Goal: Task Accomplishment & Management: Complete application form

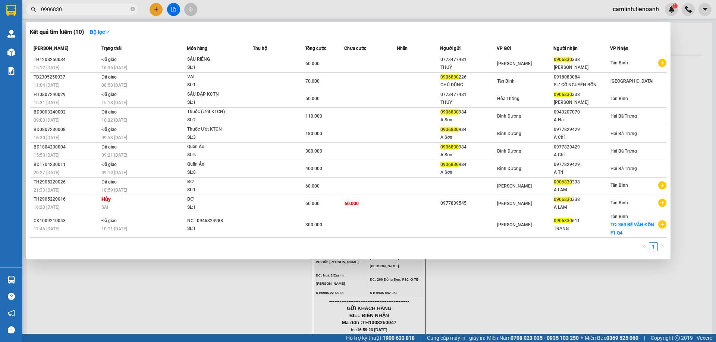
click at [102, 8] on input "0906830" at bounding box center [85, 9] width 88 height 8
click at [105, 7] on input "0906830" at bounding box center [85, 9] width 88 height 8
paste input "398263512"
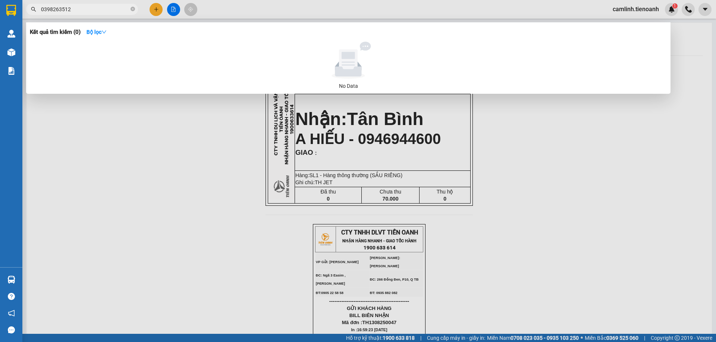
click at [111, 10] on input "0398263512" at bounding box center [85, 9] width 88 height 8
drag, startPoint x: 110, startPoint y: 10, endPoint x: 126, endPoint y: 12, distance: 15.8
click at [110, 10] on input "0398263512" at bounding box center [85, 9] width 88 height 8
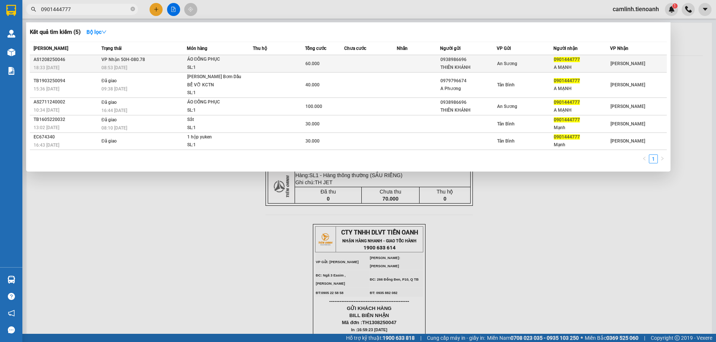
type input "0901444777"
click at [381, 66] on td at bounding box center [370, 64] width 52 height 18
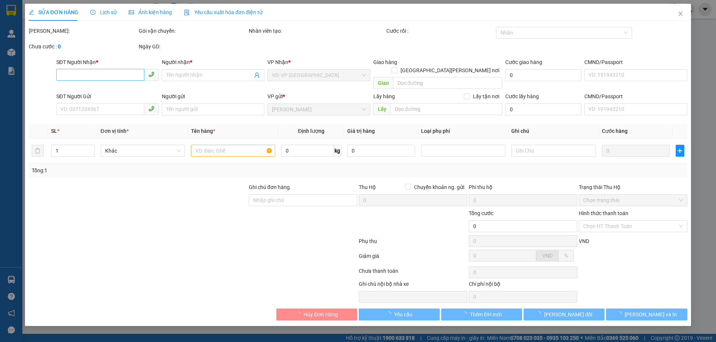
type input "0901444777"
type input "A MẠNH"
type input "0938986696"
type input "THIÊN KHÁNH"
type input "60.000"
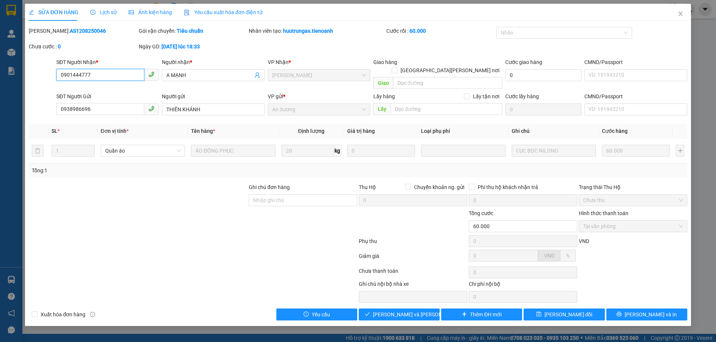
click at [119, 73] on input "0901444777" at bounding box center [100, 75] width 88 height 12
click at [119, 72] on input "0901444777" at bounding box center [100, 75] width 88 height 12
click at [426, 309] on button "[PERSON_NAME] và [PERSON_NAME] hàng" at bounding box center [399, 315] width 81 height 12
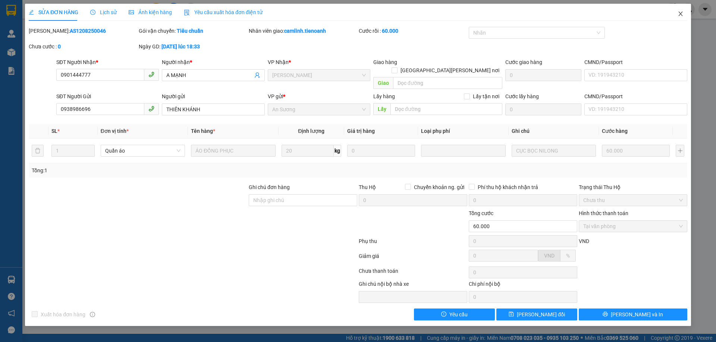
click at [678, 13] on icon "close" at bounding box center [680, 14] width 6 height 6
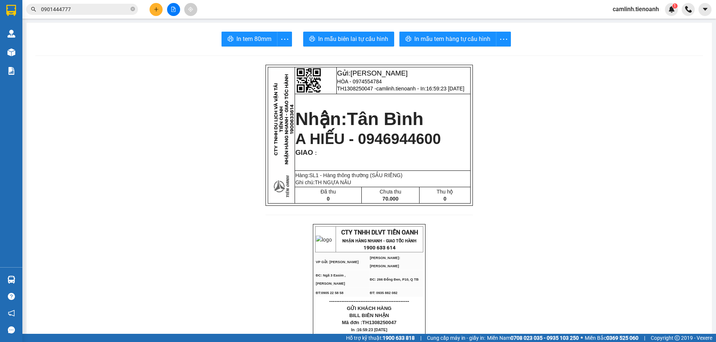
click at [117, 11] on input "0901444777" at bounding box center [85, 9] width 88 height 8
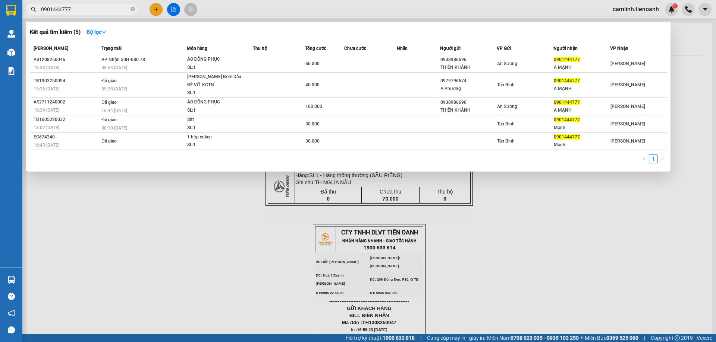
click at [117, 11] on input "0901444777" at bounding box center [85, 9] width 88 height 8
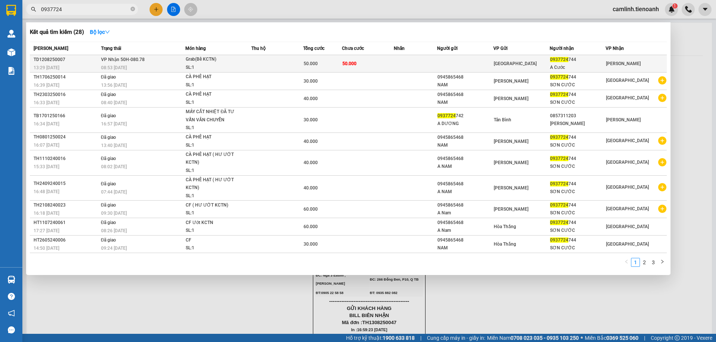
type input "0937724"
click at [445, 64] on td at bounding box center [465, 64] width 56 height 18
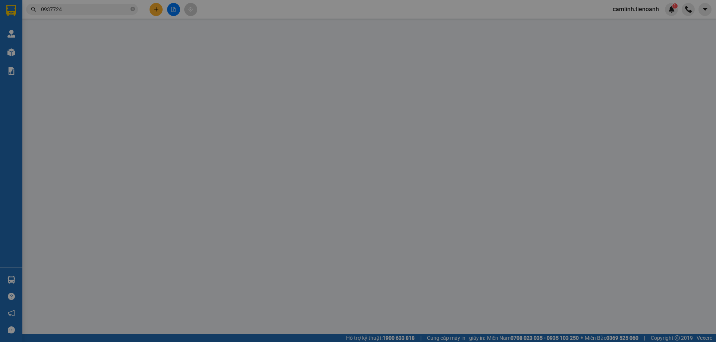
type input "0937724744"
type input "A Cước"
type input "N Gửi Là N [PERSON_NAME]"
type input "50.000"
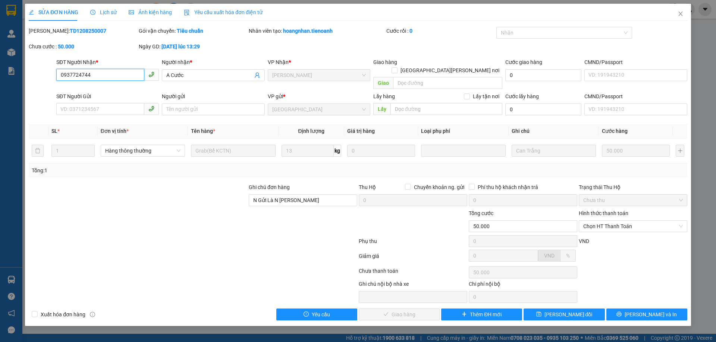
click at [107, 75] on input "0937724744" at bounding box center [100, 75] width 88 height 12
click at [614, 221] on span "Chọn HT Thanh Toán" at bounding box center [633, 226] width 100 height 11
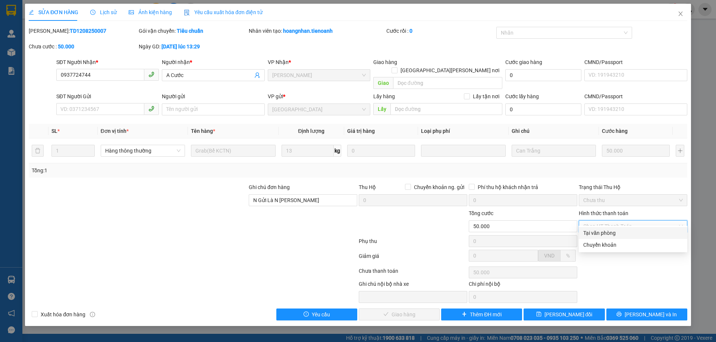
click at [619, 231] on div "Tại văn phòng" at bounding box center [633, 233] width 100 height 8
type input "0"
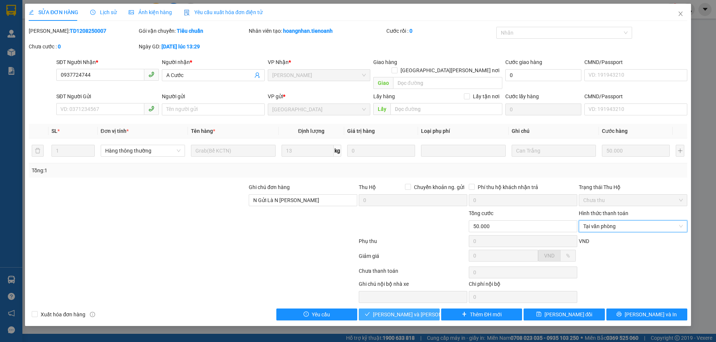
click at [416, 311] on span "[PERSON_NAME] và [PERSON_NAME] hàng" at bounding box center [423, 315] width 101 height 8
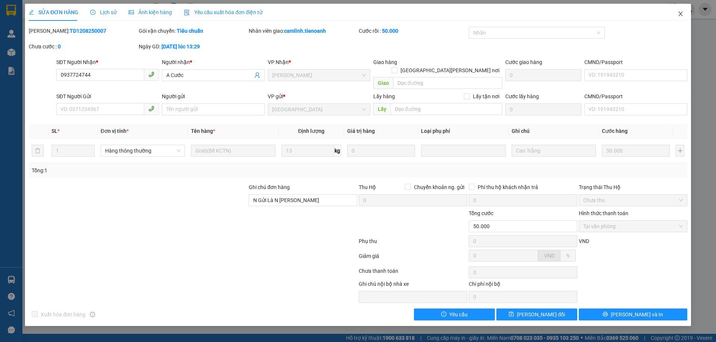
click at [679, 14] on icon "close" at bounding box center [680, 14] width 6 height 6
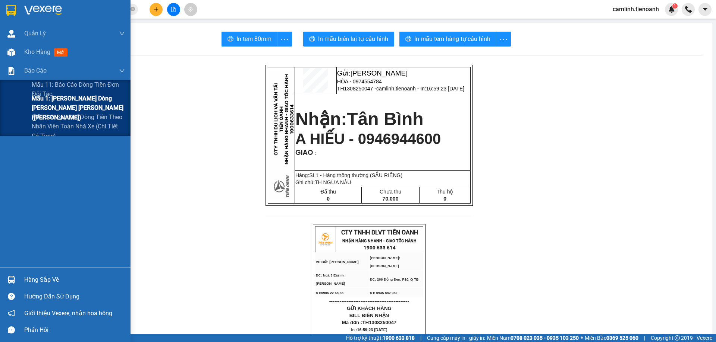
click at [25, 106] on div "Mẫu 1: [PERSON_NAME] dòng [PERSON_NAME] [PERSON_NAME] ([PERSON_NAME])" at bounding box center [65, 108] width 130 height 19
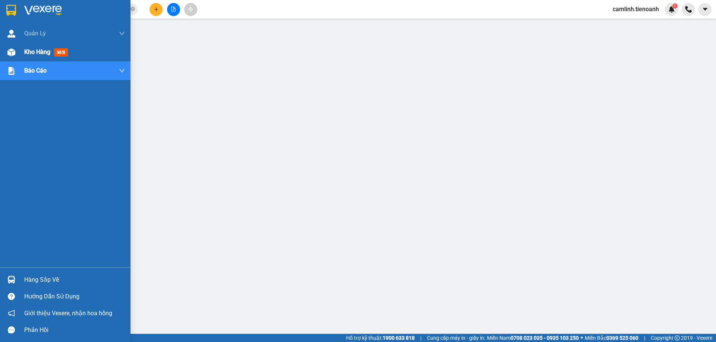
click at [9, 55] on img at bounding box center [11, 52] width 8 height 8
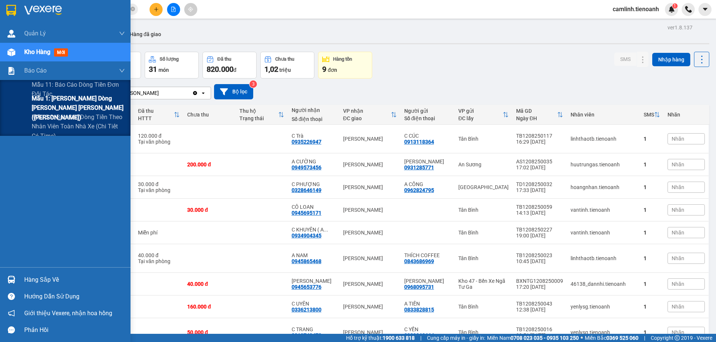
click at [45, 99] on span "Mẫu 1: [PERSON_NAME] dòng [PERSON_NAME] [PERSON_NAME] ([PERSON_NAME])" at bounding box center [78, 108] width 93 height 28
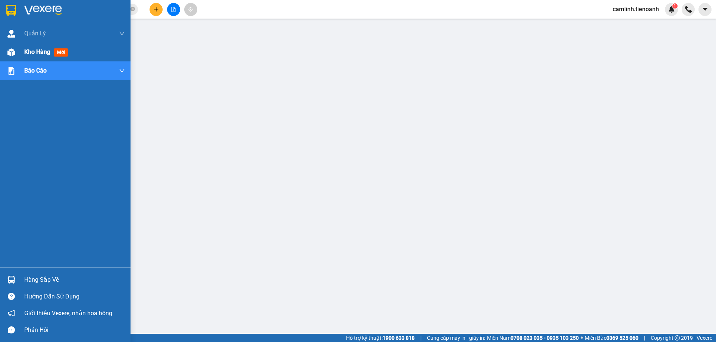
click at [5, 50] on div at bounding box center [11, 52] width 13 height 13
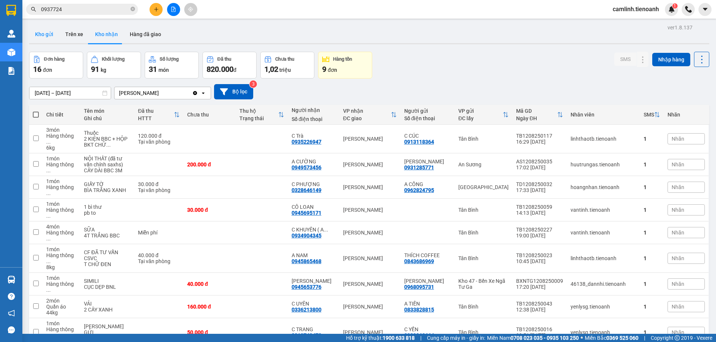
click at [48, 34] on button "Kho gửi" at bounding box center [44, 34] width 30 height 18
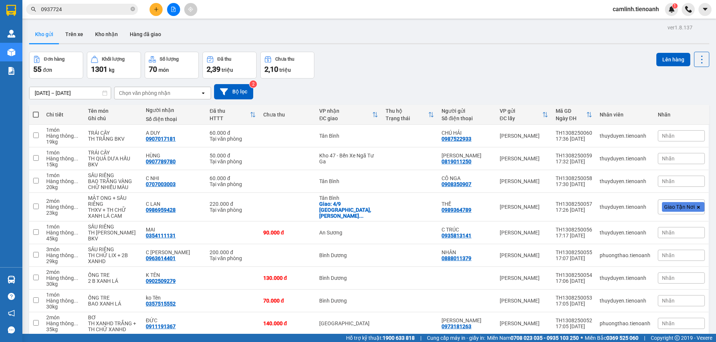
click at [37, 114] on span at bounding box center [36, 115] width 6 height 6
click at [36, 111] on input "checkbox" at bounding box center [36, 111] width 0 height 0
checkbox input "true"
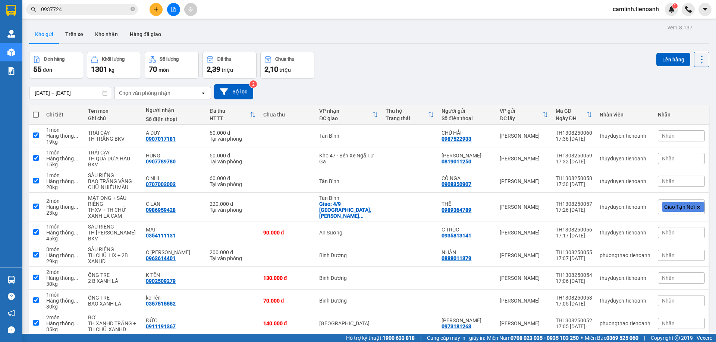
checkbox input "true"
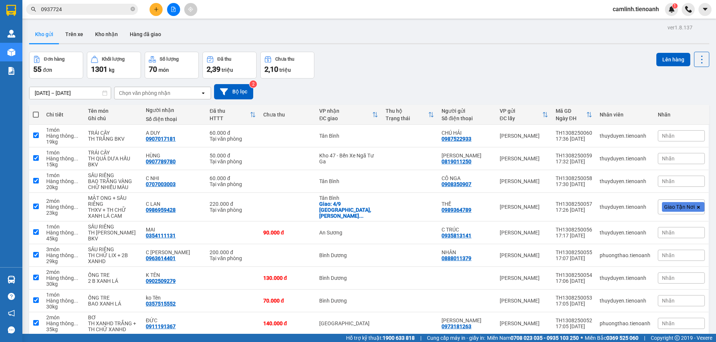
checkbox input "true"
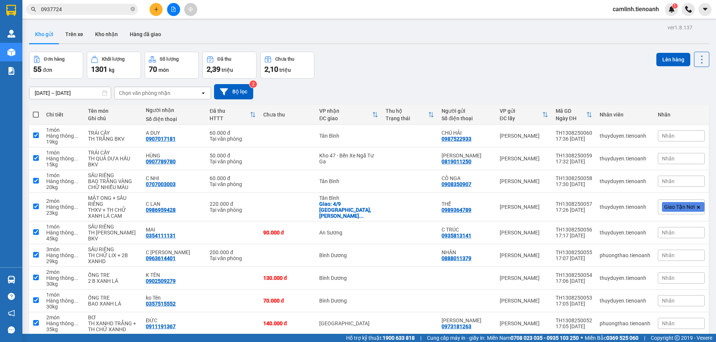
checkbox input "true"
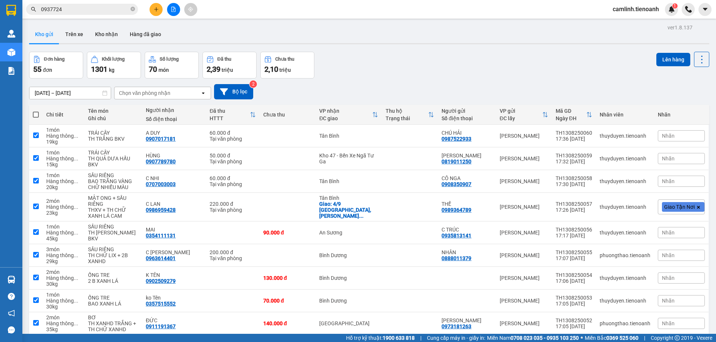
checkbox input "true"
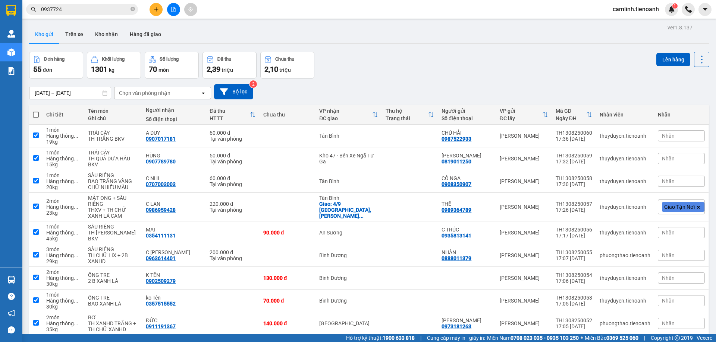
checkbox input "true"
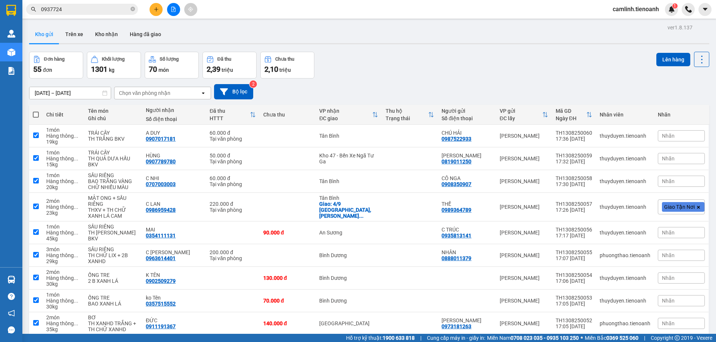
checkbox input "true"
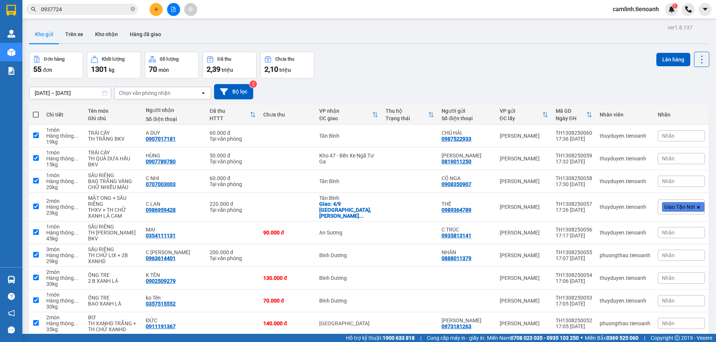
checkbox input "true"
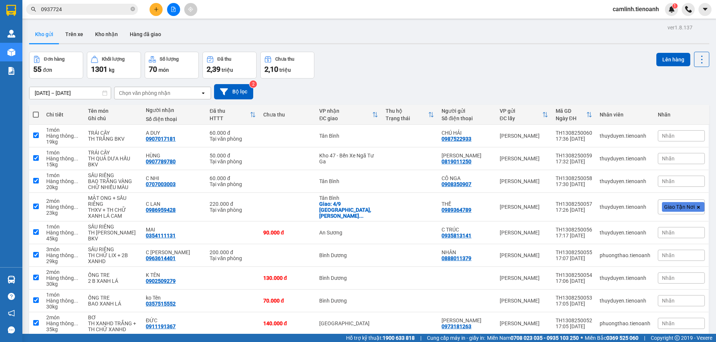
checkbox input "true"
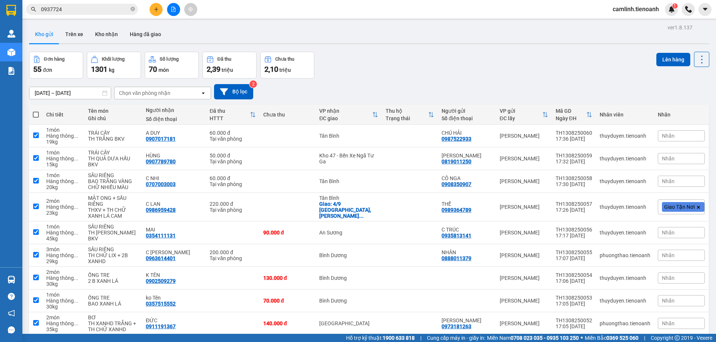
checkbox input "true"
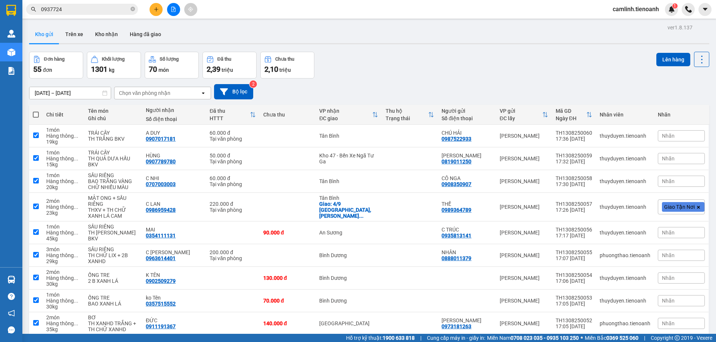
checkbox input "true"
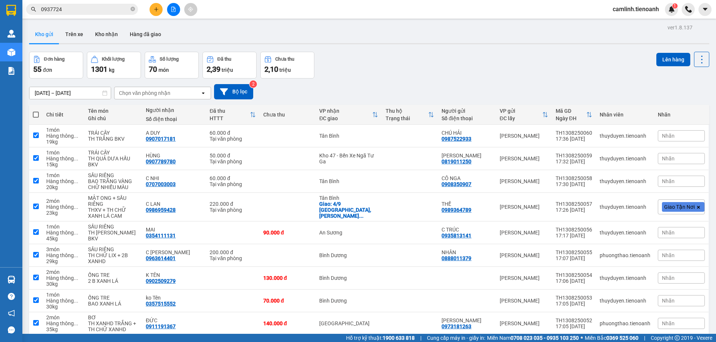
checkbox input "true"
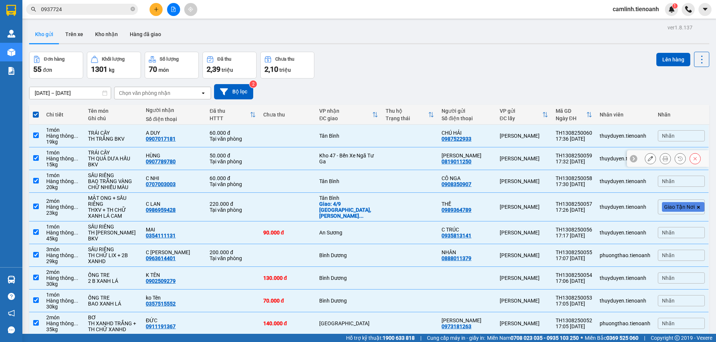
drag, startPoint x: 347, startPoint y: 159, endPoint x: 350, endPoint y: 167, distance: 8.2
click at [347, 160] on div "Kho 47 - Bến Xe Ngã Tư Ga" at bounding box center [348, 159] width 59 height 12
checkbox input "false"
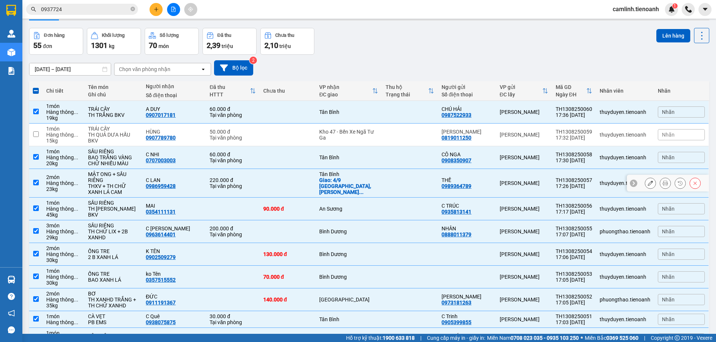
scroll to position [37, 0]
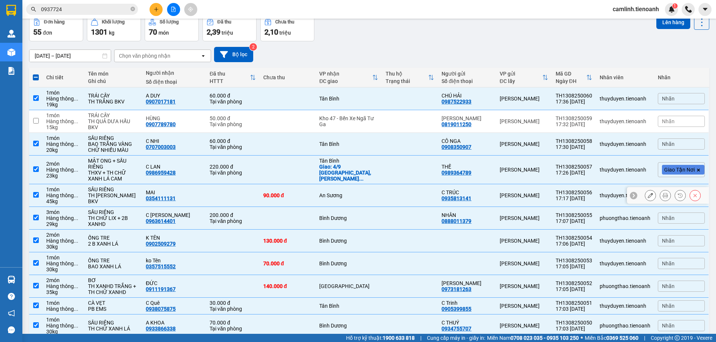
click at [356, 199] on td "An Sương" at bounding box center [348, 195] width 66 height 23
checkbox input "false"
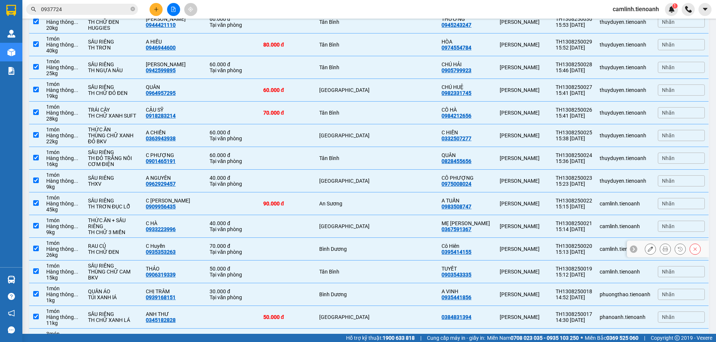
scroll to position [894, 0]
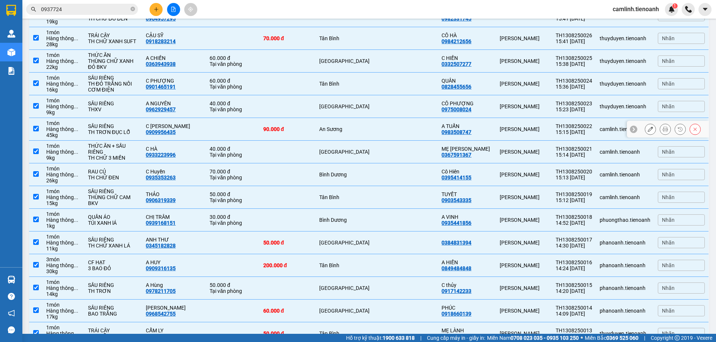
click at [330, 121] on td "An Sương" at bounding box center [348, 129] width 66 height 23
checkbox input "false"
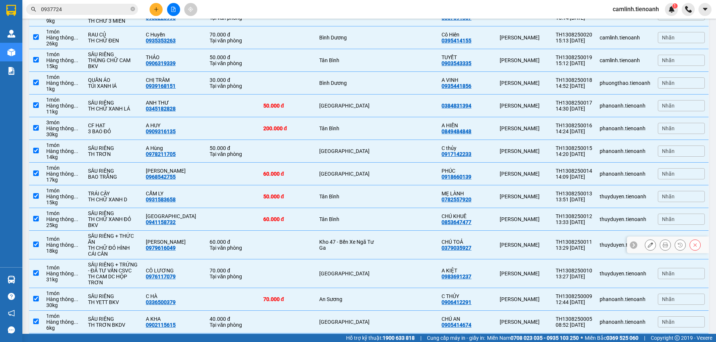
scroll to position [1081, 0]
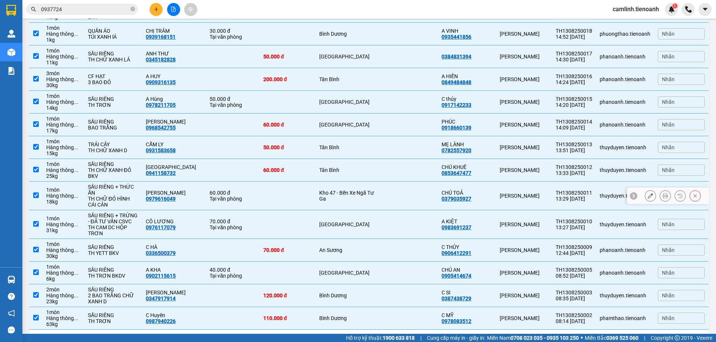
click at [315, 186] on td "Kho 47 - Bến Xe Ngã Tư Ga" at bounding box center [348, 196] width 66 height 29
checkbox input "false"
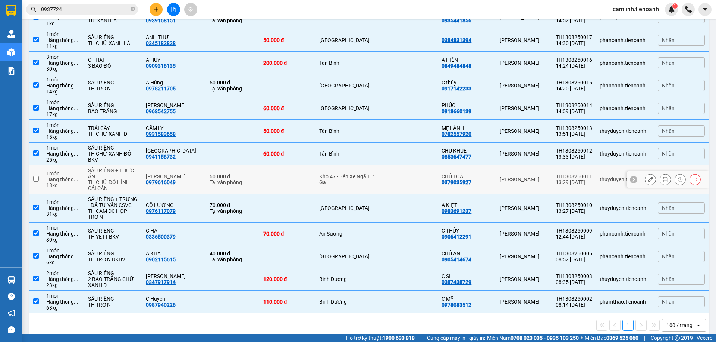
scroll to position [1101, 0]
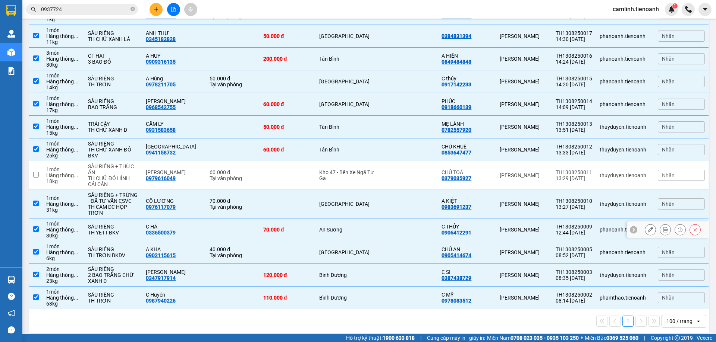
click at [325, 228] on td "An Sương" at bounding box center [348, 230] width 66 height 23
checkbox input "false"
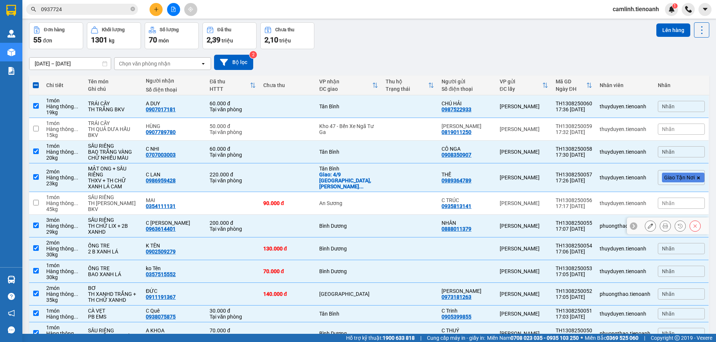
scroll to position [0, 0]
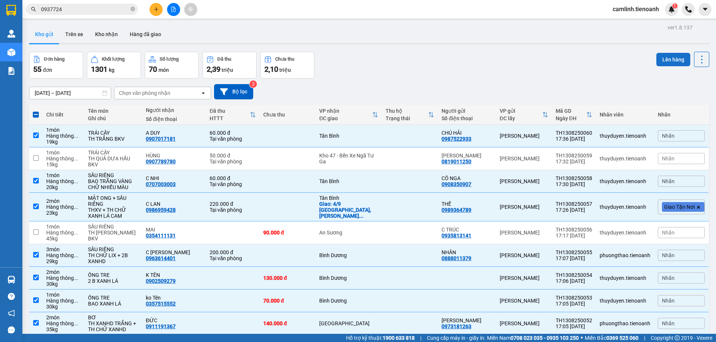
click at [668, 61] on button "Lên hàng" at bounding box center [673, 59] width 34 height 13
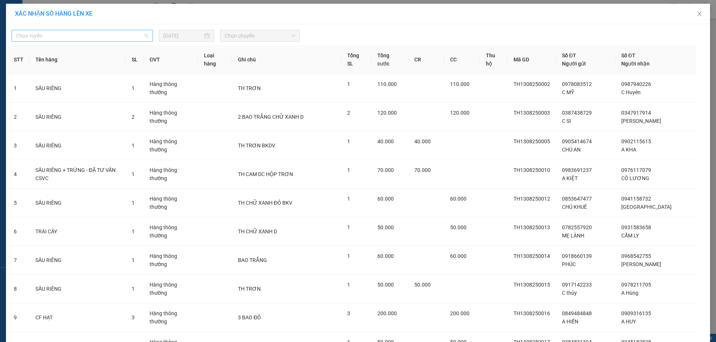
click at [109, 40] on span "Chọn tuyến" at bounding box center [82, 35] width 132 height 11
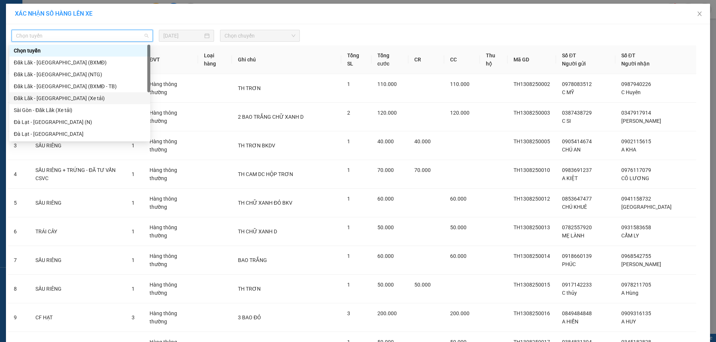
click at [84, 98] on div "Đăk Lăk - [GEOGRAPHIC_DATA] (Xe tải)" at bounding box center [80, 98] width 132 height 8
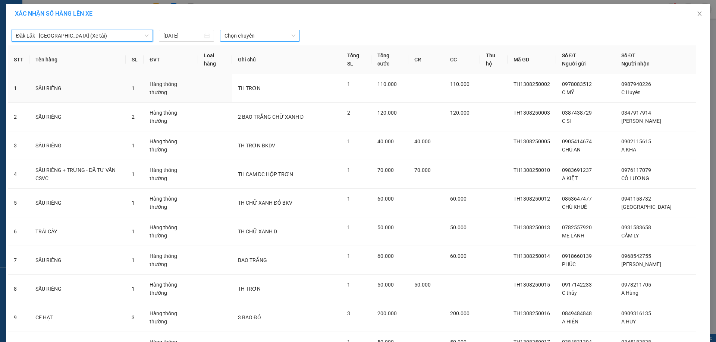
click at [221, 36] on div "Chọn chuyến" at bounding box center [260, 36] width 80 height 12
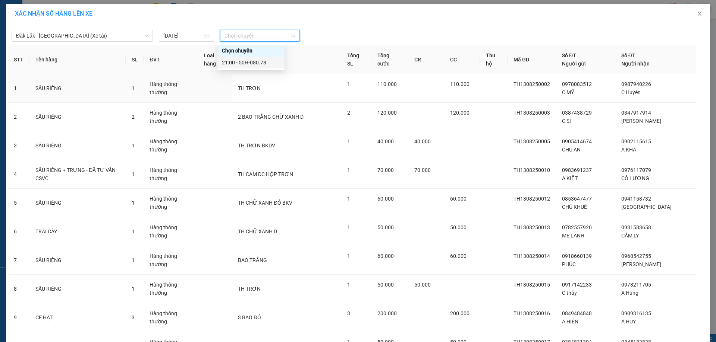
click at [230, 64] on div "21:00 - 50H-080.78" at bounding box center [251, 63] width 58 height 8
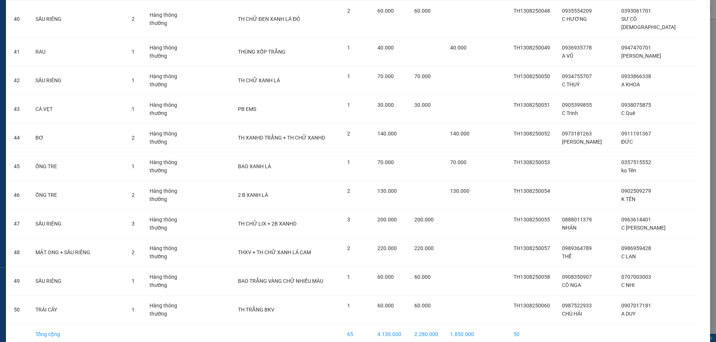
scroll to position [1225, 0]
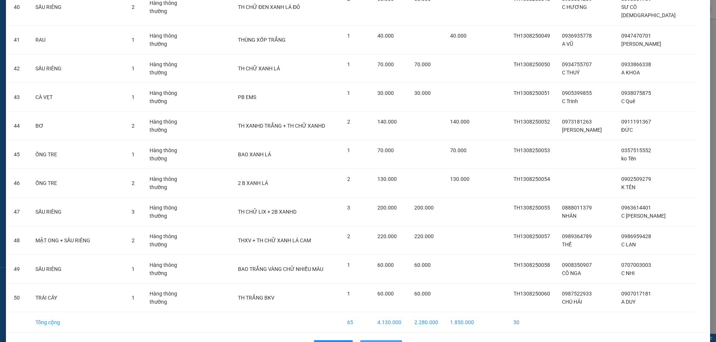
click at [374, 342] on span "Lên hàng" at bounding box center [385, 346] width 22 height 8
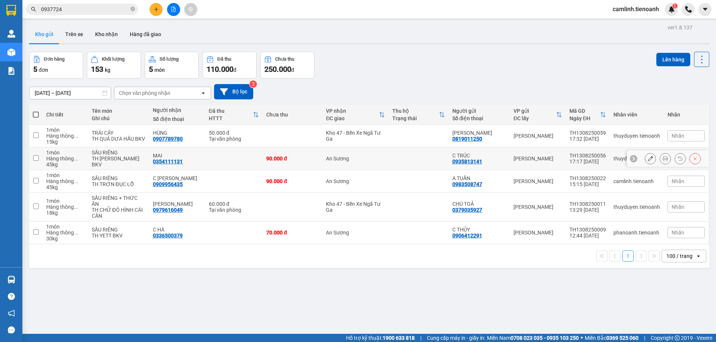
click at [329, 160] on div "An Sương" at bounding box center [355, 159] width 59 height 6
checkbox input "true"
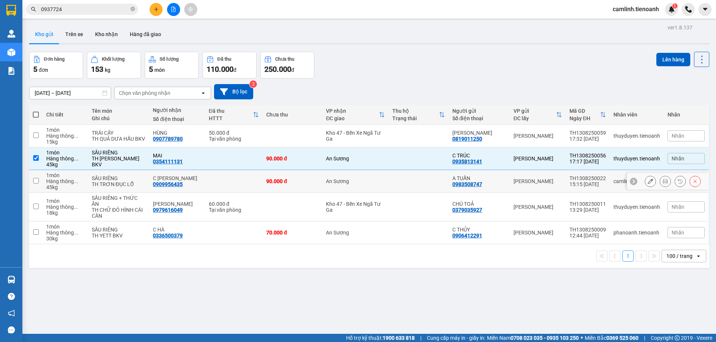
click at [329, 177] on td "An Sương" at bounding box center [355, 181] width 66 height 23
checkbox input "true"
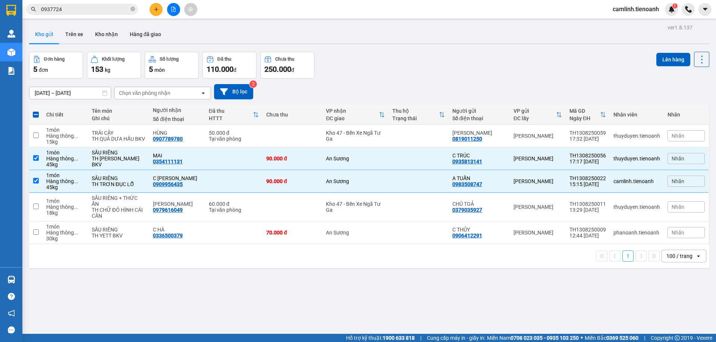
click at [335, 237] on td "An Sương" at bounding box center [355, 233] width 66 height 23
checkbox input "true"
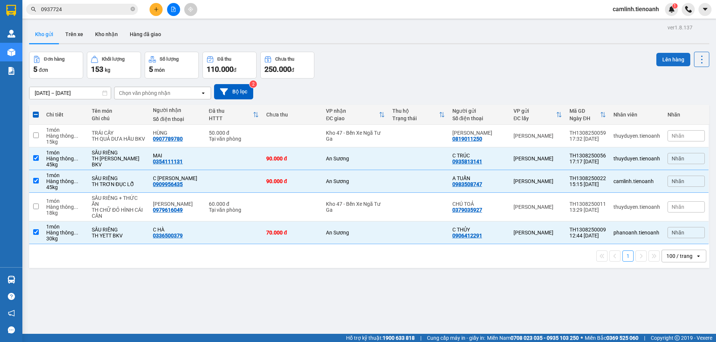
click at [670, 55] on button "Lên hàng" at bounding box center [673, 59] width 34 height 13
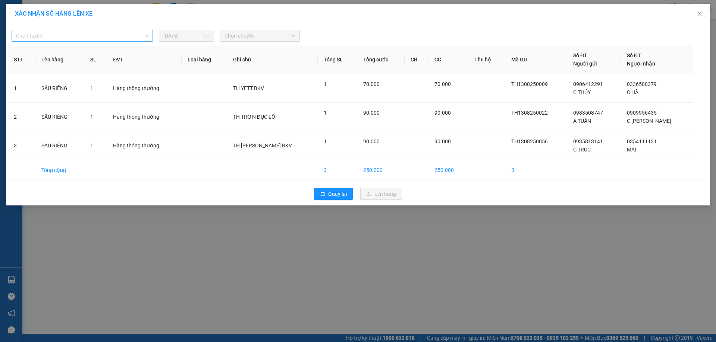
click at [107, 41] on span "Chọn tuyến" at bounding box center [82, 35] width 132 height 11
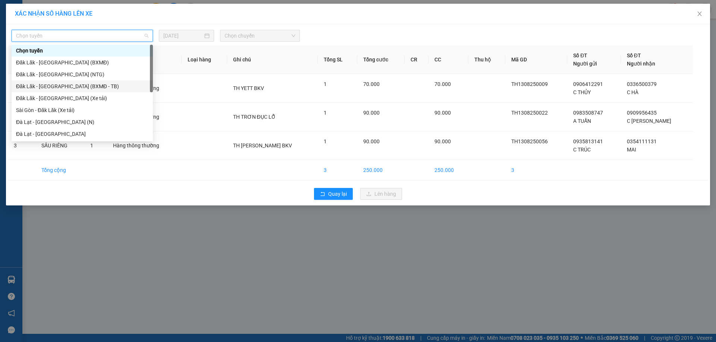
scroll to position [75, 0]
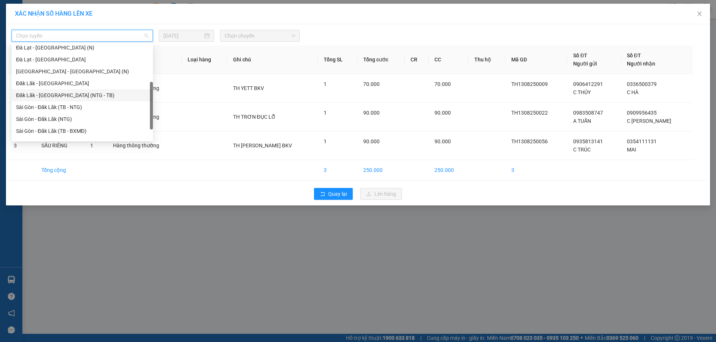
click at [109, 93] on div "Đăk Lăk - [GEOGRAPHIC_DATA] (NTG - TB)" at bounding box center [82, 95] width 132 height 8
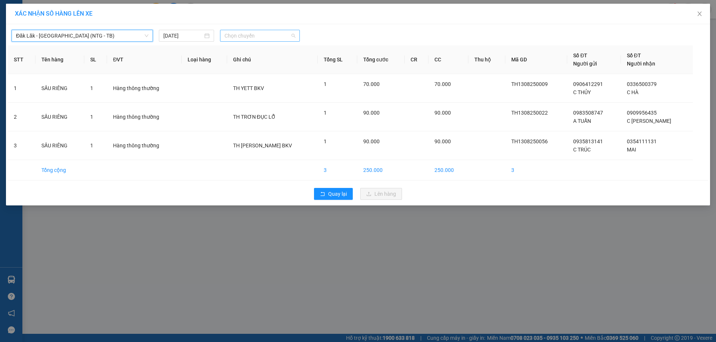
drag, startPoint x: 252, startPoint y: 31, endPoint x: 258, endPoint y: 34, distance: 6.5
click at [254, 31] on span "Chọn chuyến" at bounding box center [259, 35] width 71 height 11
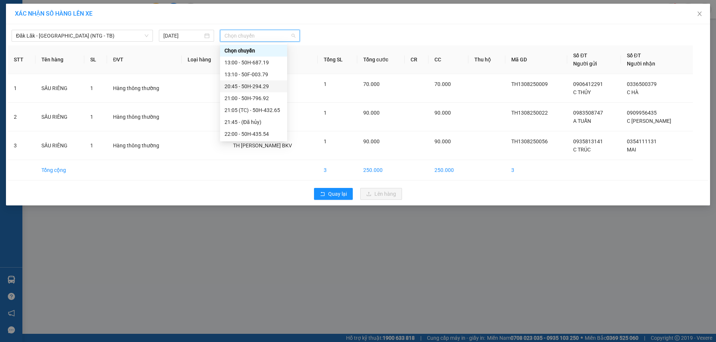
click at [246, 88] on div "20:45 - 50H-294.29" at bounding box center [253, 86] width 58 height 8
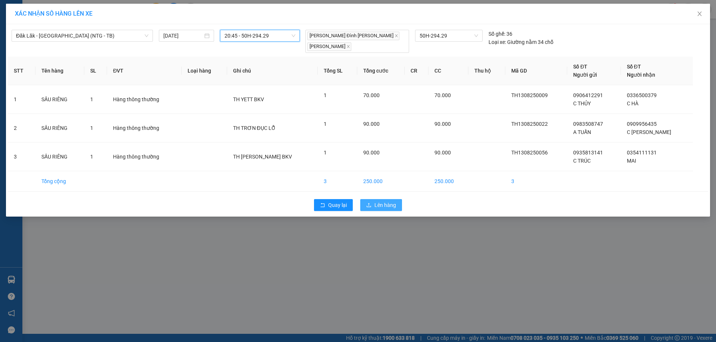
click at [383, 201] on span "Lên hàng" at bounding box center [385, 205] width 22 height 8
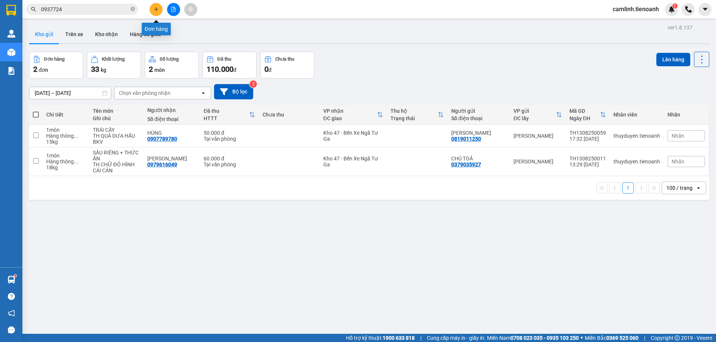
click at [157, 10] on icon "plus" at bounding box center [156, 9] width 5 height 5
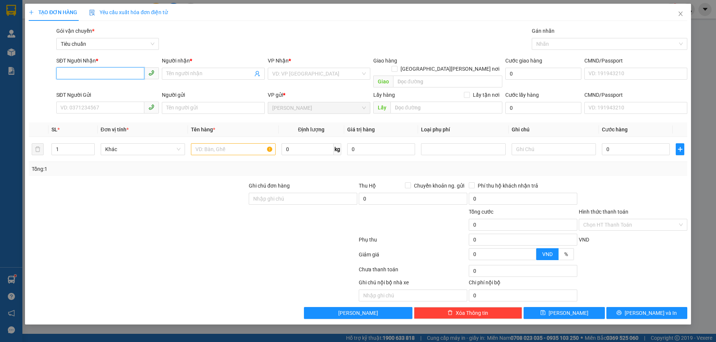
click at [133, 73] on input "SĐT Người Nhận *" at bounding box center [100, 73] width 88 height 12
click at [123, 87] on div "0918209947 - C NHI" at bounding box center [108, 89] width 94 height 8
type input "0918209947"
type input "C NHI"
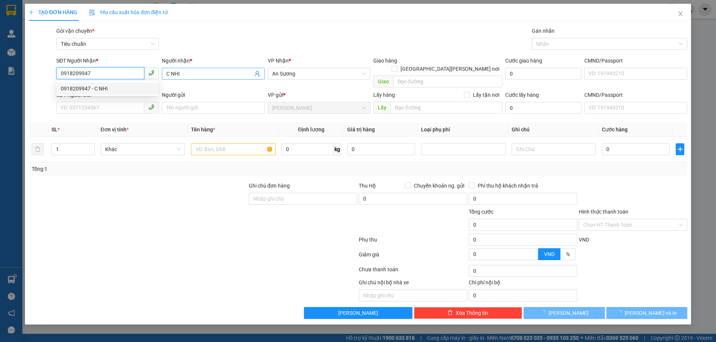
type input "100.000"
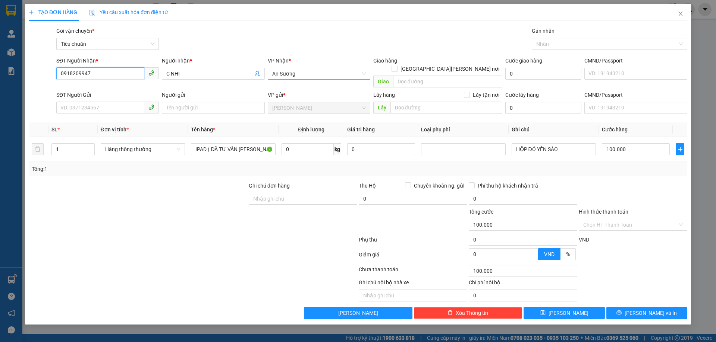
click at [297, 78] on span "An Sương" at bounding box center [319, 73] width 94 height 11
type input "0918209947"
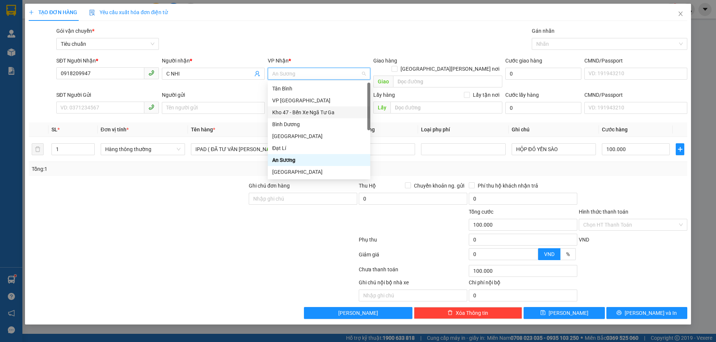
click at [321, 113] on div "Kho 47 - Bến Xe Ngã Tư Ga" at bounding box center [319, 112] width 94 height 8
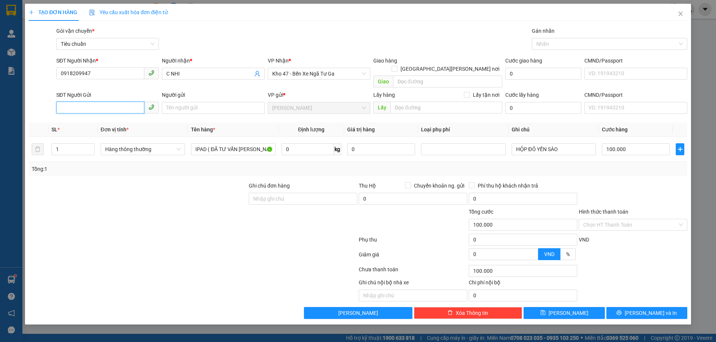
click at [104, 103] on input "SĐT Người Gửi" at bounding box center [100, 108] width 88 height 12
type input "0816466466"
click at [114, 114] on div "0816466466" at bounding box center [108, 115] width 94 height 8
type input "30.000"
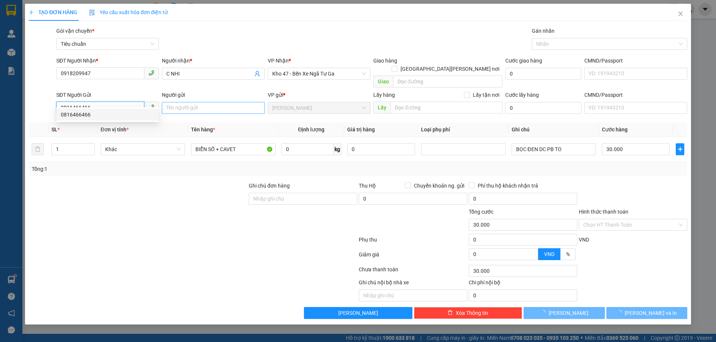
type input "0816466466"
click at [206, 102] on input "Người gửi" at bounding box center [213, 108] width 102 height 12
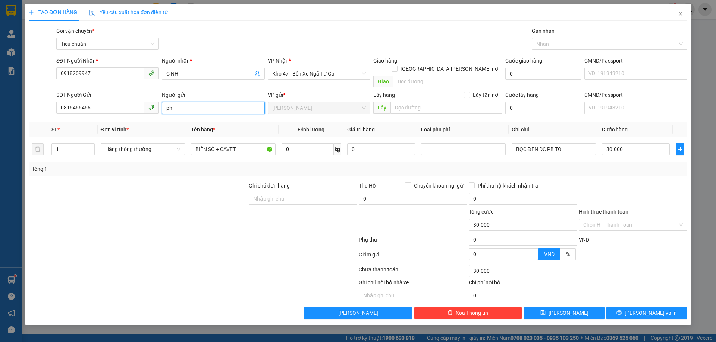
type input "p"
type input "[PERSON_NAME]"
click at [220, 165] on div "Tổng: 1" at bounding box center [154, 169] width 244 height 8
click at [227, 146] on input "BIỂN SỐ + CAVET" at bounding box center [233, 149] width 84 height 12
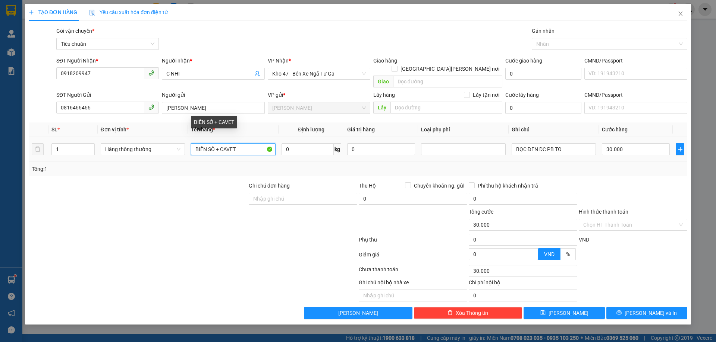
click at [227, 146] on input "BIỂN SỐ + CAVET" at bounding box center [233, 149] width 84 height 12
type input "GIẤY TỜ"
click at [548, 144] on input "BỌC ĐEN DC PB TO" at bounding box center [553, 149] width 84 height 12
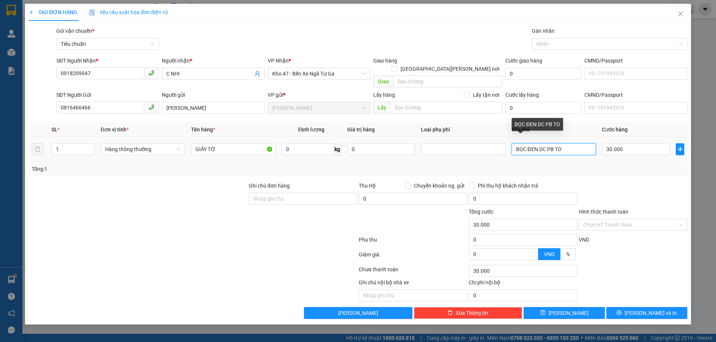
click at [548, 144] on input "BỌC ĐEN DC PB TO" at bounding box center [553, 149] width 84 height 12
type input "BNL TRẮNG ĐỎ"
drag, startPoint x: 659, startPoint y: 206, endPoint x: 656, endPoint y: 212, distance: 6.5
click at [657, 208] on div "Hình thức thanh toán" at bounding box center [632, 213] width 108 height 11
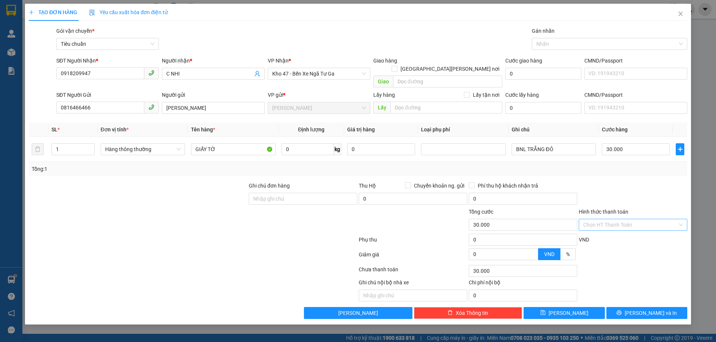
click at [656, 220] on input "Hình thức thanh toán" at bounding box center [630, 225] width 94 height 11
click at [651, 231] on div "Tại văn phòng" at bounding box center [633, 232] width 100 height 8
type input "0"
drag, startPoint x: 631, startPoint y: 300, endPoint x: 623, endPoint y: 301, distance: 7.8
click at [631, 307] on button "[PERSON_NAME] và In" at bounding box center [646, 313] width 81 height 12
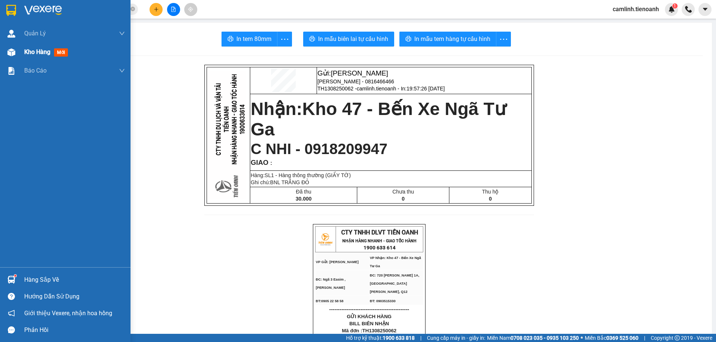
click at [6, 51] on div at bounding box center [11, 52] width 13 height 13
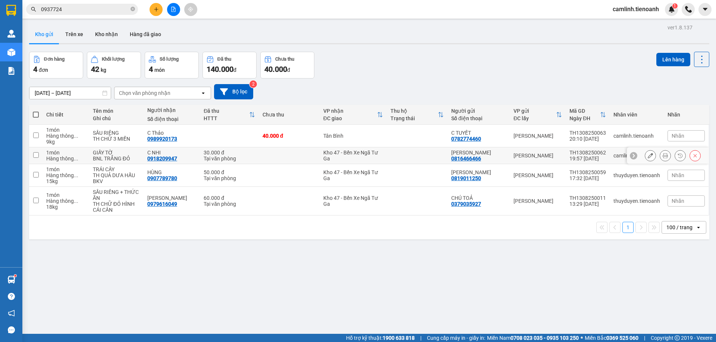
click at [330, 154] on div "Kho 47 - Bến Xe Ngã Tư Ga" at bounding box center [353, 156] width 60 height 12
checkbox input "true"
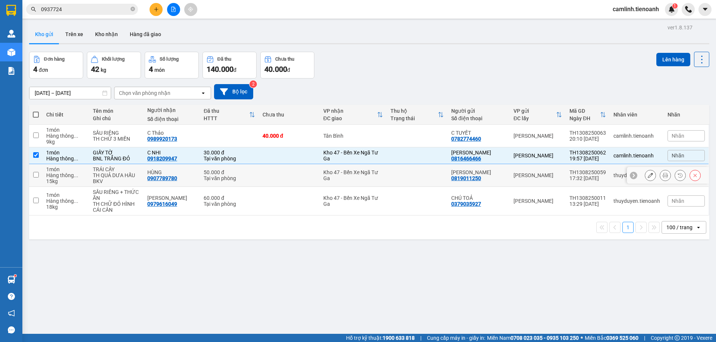
drag, startPoint x: 330, startPoint y: 174, endPoint x: 334, endPoint y: 198, distance: 24.9
click at [331, 175] on div "Kho 47 - Bến Xe Ngã Tư Ga" at bounding box center [353, 176] width 60 height 12
checkbox input "true"
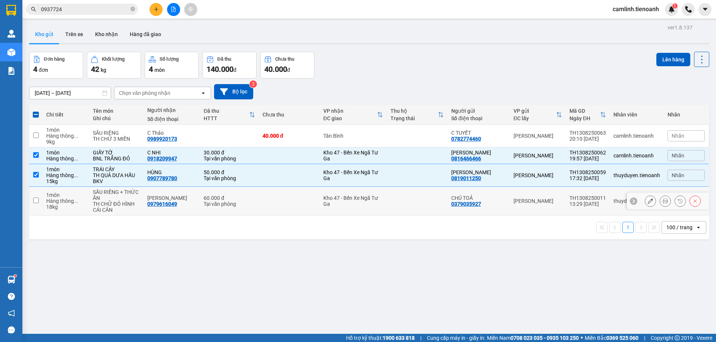
click at [334, 199] on div "Kho 47 - Bến Xe Ngã Tư Ga" at bounding box center [353, 201] width 60 height 12
checkbox input "true"
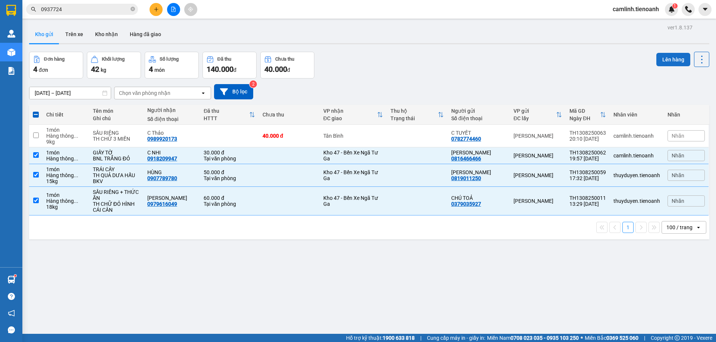
click at [670, 60] on button "Lên hàng" at bounding box center [673, 59] width 34 height 13
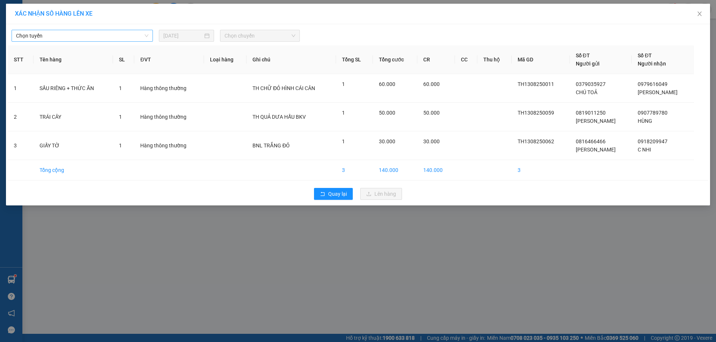
click at [135, 38] on span "Chọn tuyến" at bounding box center [82, 35] width 132 height 11
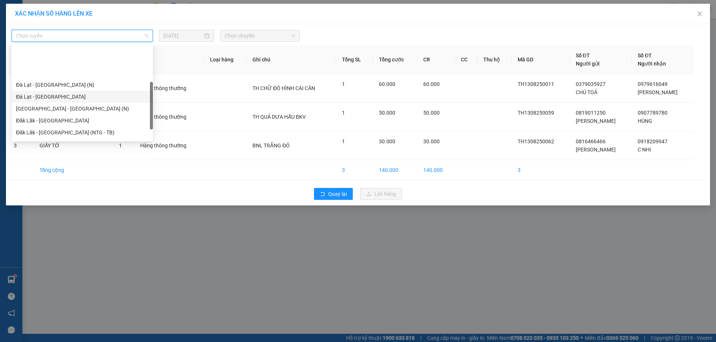
scroll to position [75, 0]
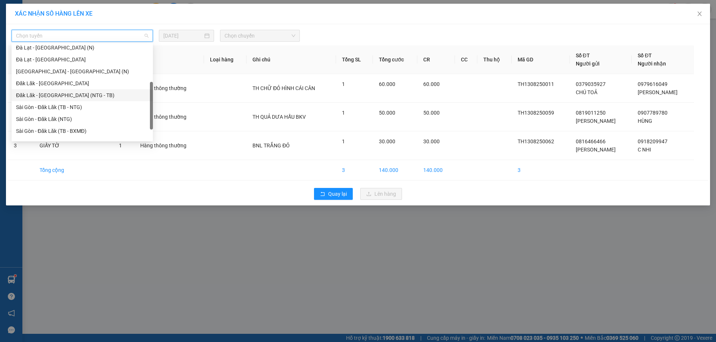
click at [64, 95] on div "Đăk Lăk - [GEOGRAPHIC_DATA] (NTG - TB)" at bounding box center [82, 95] width 132 height 8
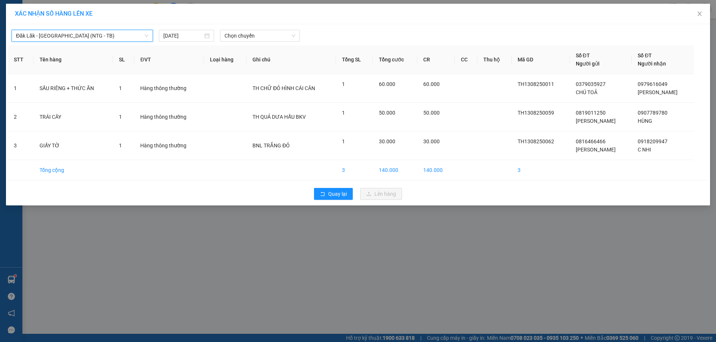
click at [245, 43] on div "Đăk Lăk - [GEOGRAPHIC_DATA] (NTG - TB) Đăk Lăk - [GEOGRAPHIC_DATA] (NTG - TB) […" at bounding box center [358, 114] width 704 height 181
click at [246, 39] on span "Chọn chuyến" at bounding box center [259, 35] width 71 height 11
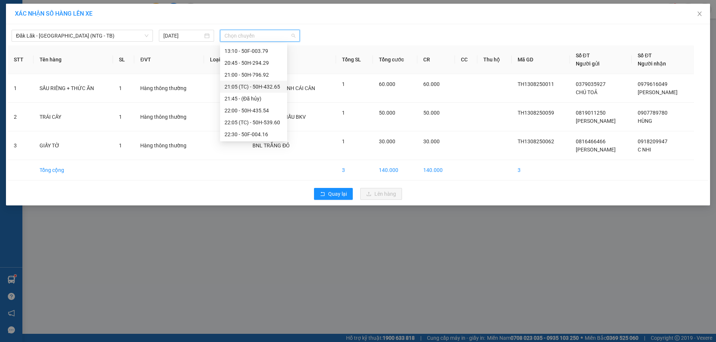
scroll to position [36, 0]
click at [262, 108] on div "22:05 (TC) - 50H-539.60" at bounding box center [253, 110] width 58 height 8
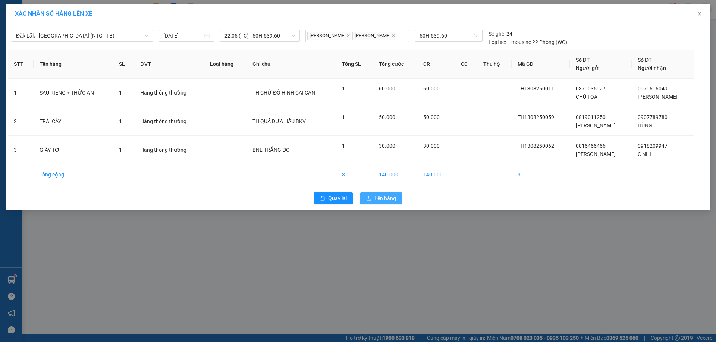
click at [377, 194] on button "Lên hàng" at bounding box center [381, 199] width 42 height 12
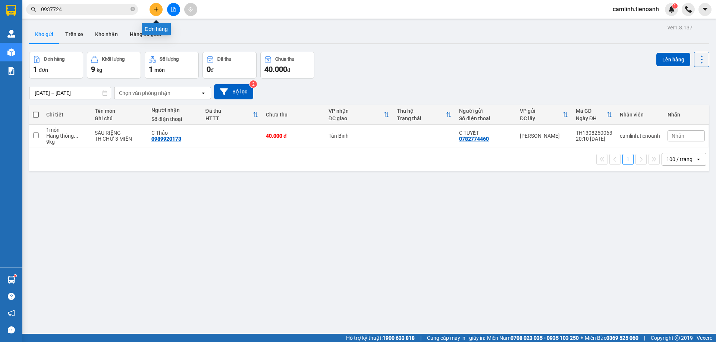
click at [155, 11] on icon "plus" at bounding box center [156, 9] width 5 height 5
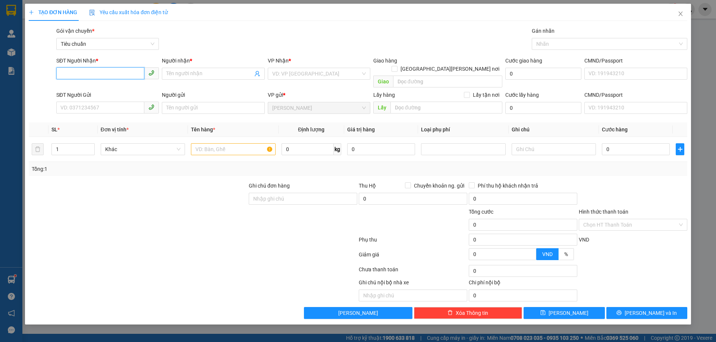
click at [110, 73] on input "SĐT Người Nhận *" at bounding box center [100, 73] width 88 height 12
click at [130, 86] on div "0912104777 - A [PERSON_NAME]" at bounding box center [108, 89] width 94 height 8
type input "0912104777"
type input "A DŨNG"
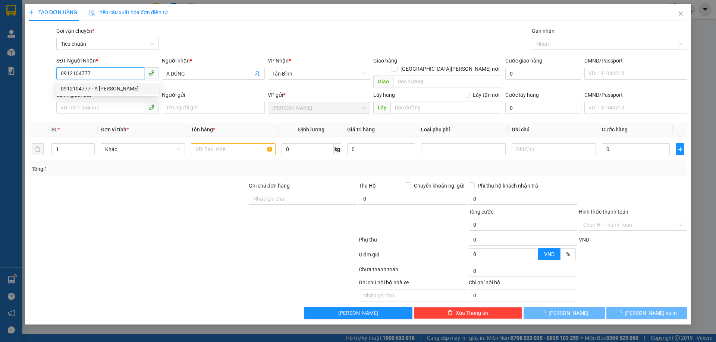
type input "30.000"
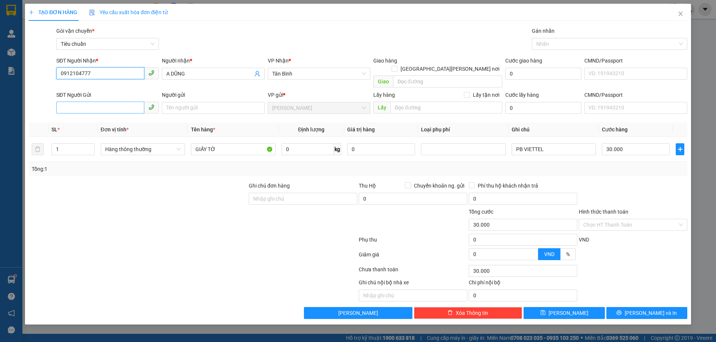
type input "0912104777"
click at [117, 102] on input "SĐT Người Gửi" at bounding box center [100, 108] width 88 height 12
type input "0914093123"
click at [119, 110] on div "0914093123 - C HOA" at bounding box center [107, 115] width 102 height 12
type input "C HOA"
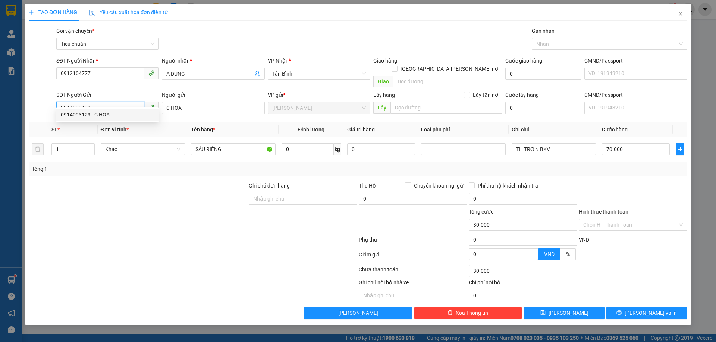
type input "70.000"
type input "0914093123"
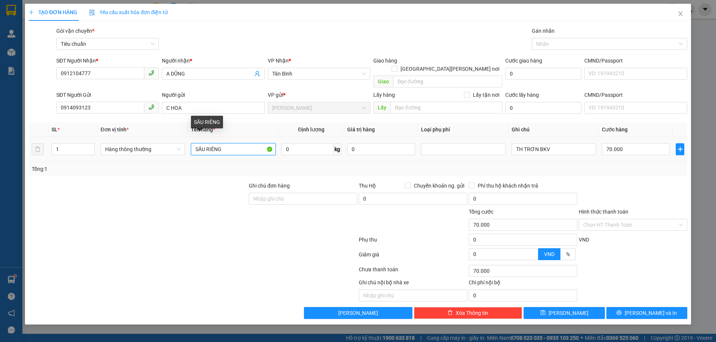
click at [238, 143] on input "SẦU RIÊNG" at bounding box center [233, 149] width 84 height 12
click at [240, 143] on input "SẦU RIÊNG" at bounding box center [233, 149] width 84 height 12
type input "g"
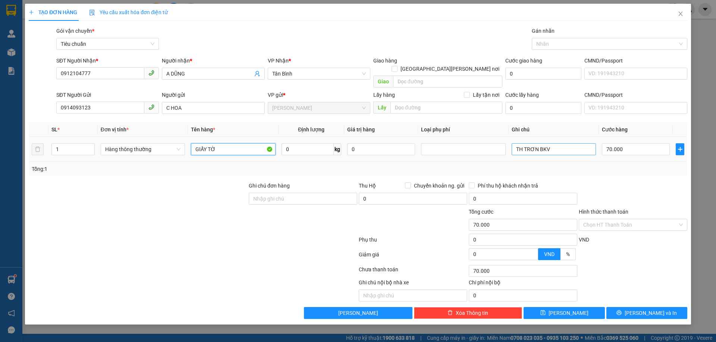
type input "GIẤY TỜ"
click at [534, 143] on input "TH TRƠN BKV" at bounding box center [553, 149] width 84 height 12
type input "[PERSON_NAME] SỌC XANH ĐỎ"
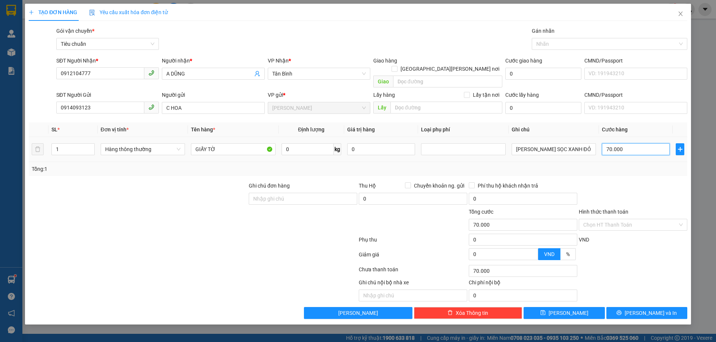
click at [629, 145] on input "70.000" at bounding box center [636, 149] width 68 height 12
type input "3"
type input "30"
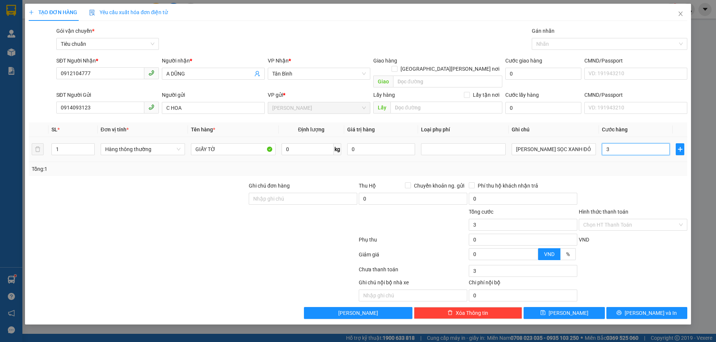
type input "30"
type input "30.000"
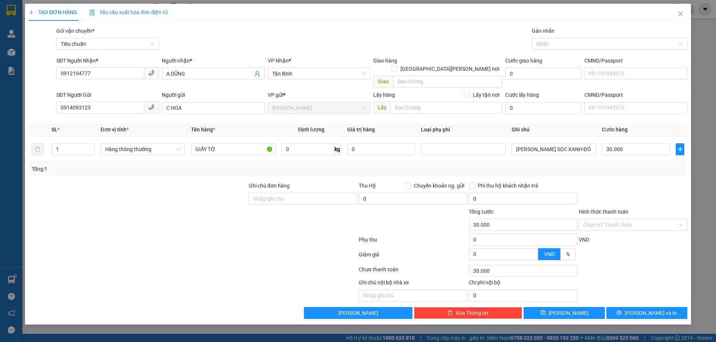
click at [640, 183] on div at bounding box center [633, 195] width 110 height 26
click at [639, 309] on button "[PERSON_NAME] và In" at bounding box center [646, 313] width 81 height 12
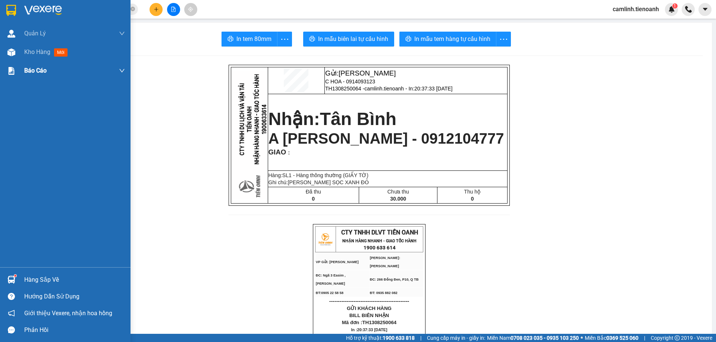
drag, startPoint x: 18, startPoint y: 56, endPoint x: 33, endPoint y: 79, distance: 28.1
click at [18, 56] on div "Kho hàng mới" at bounding box center [65, 52] width 130 height 19
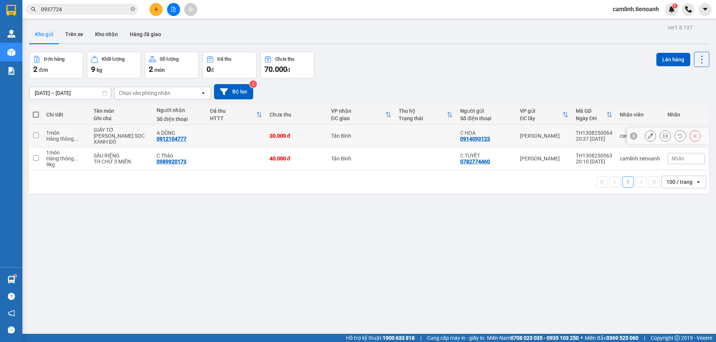
drag, startPoint x: 223, startPoint y: 134, endPoint x: 224, endPoint y: 153, distance: 18.7
click at [222, 135] on td at bounding box center [236, 136] width 60 height 23
checkbox input "true"
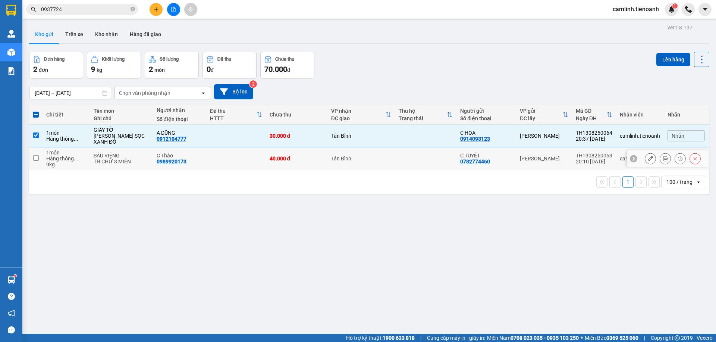
drag, startPoint x: 225, startPoint y: 159, endPoint x: 249, endPoint y: 159, distance: 23.5
click at [236, 158] on td at bounding box center [236, 159] width 60 height 23
checkbox input "true"
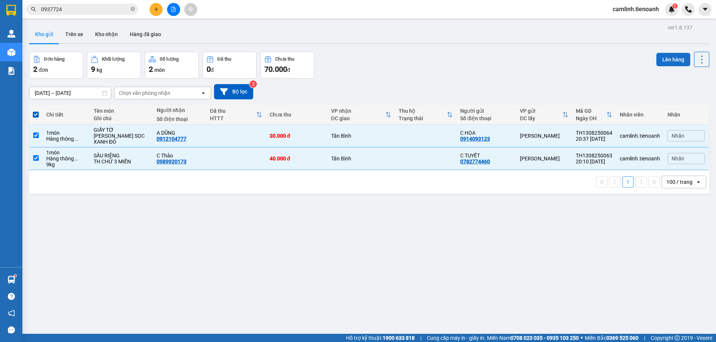
click at [656, 61] on button "Lên hàng" at bounding box center [673, 59] width 34 height 13
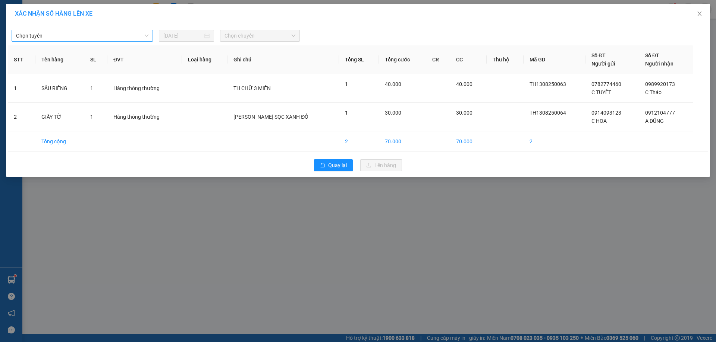
click at [132, 34] on span "Chọn tuyến" at bounding box center [82, 35] width 132 height 11
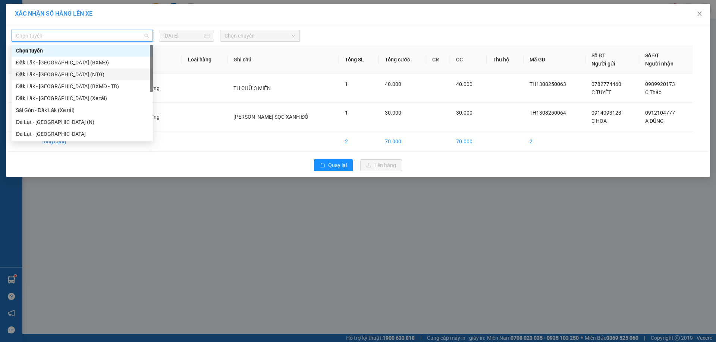
scroll to position [95, 0]
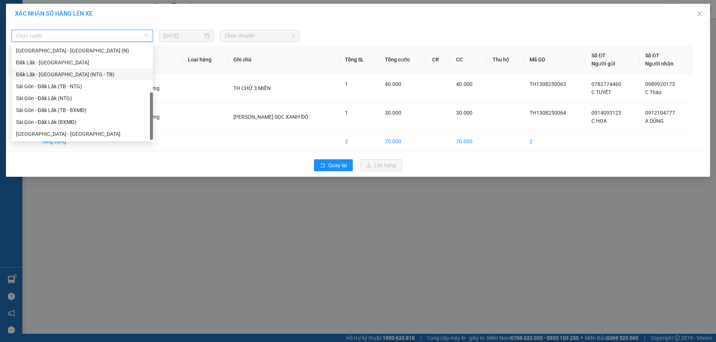
click at [93, 75] on div "Đăk Lăk - [GEOGRAPHIC_DATA] (NTG - TB)" at bounding box center [82, 74] width 132 height 8
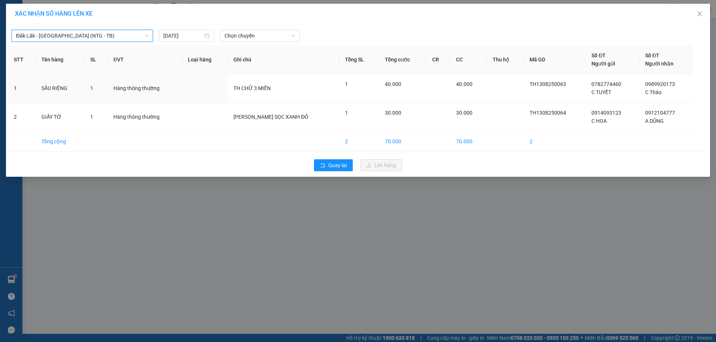
click at [258, 48] on th "Ghi chú" at bounding box center [282, 59] width 111 height 29
click at [259, 34] on span "Chọn chuyến" at bounding box center [259, 35] width 71 height 11
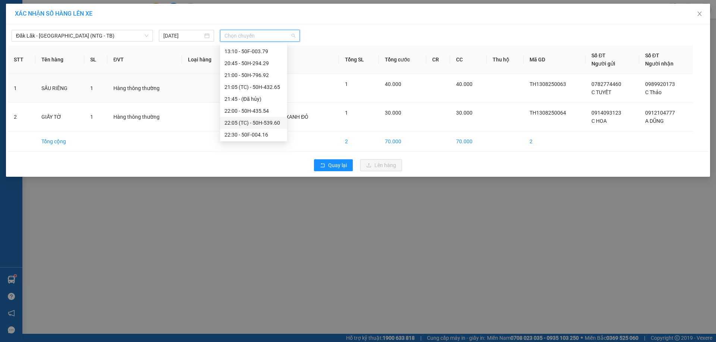
scroll to position [36, 0]
click at [254, 94] on div "22:00 - 50H-435.54" at bounding box center [253, 98] width 58 height 8
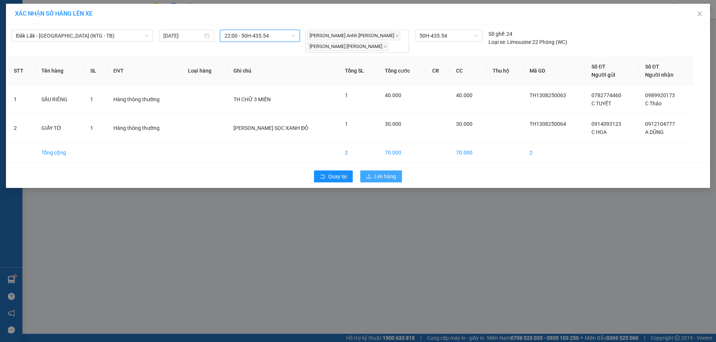
click at [382, 180] on button "Lên hàng" at bounding box center [381, 177] width 42 height 12
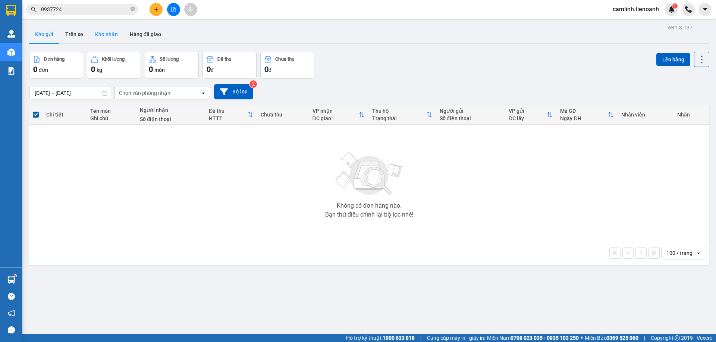
click at [101, 36] on button "Kho nhận" at bounding box center [106, 34] width 35 height 18
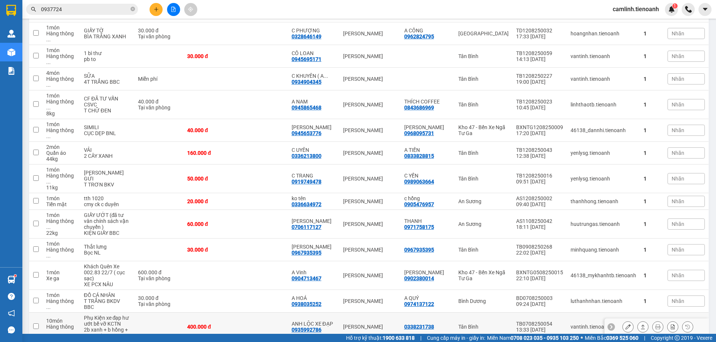
scroll to position [173, 0]
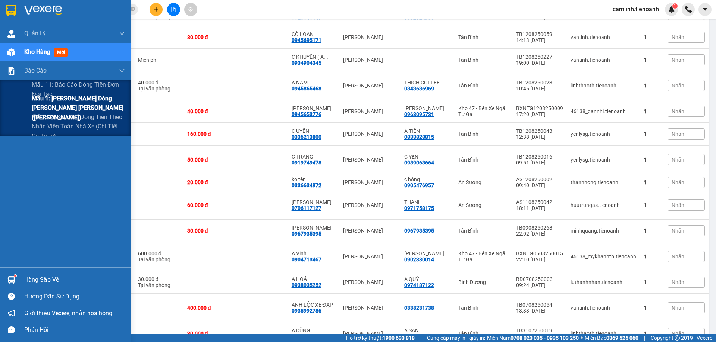
click at [26, 108] on div "Mẫu 1: [PERSON_NAME] dòng [PERSON_NAME] [PERSON_NAME] ([PERSON_NAME])" at bounding box center [65, 108] width 130 height 19
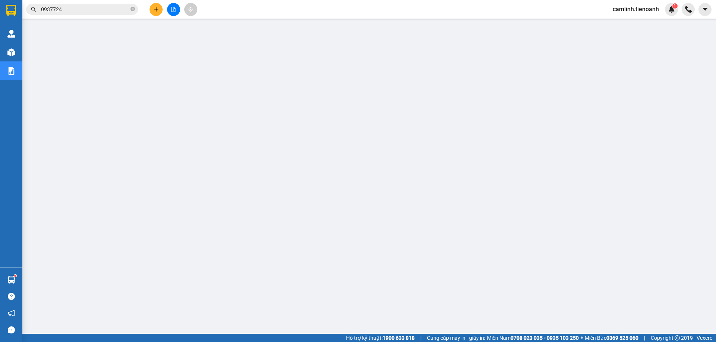
scroll to position [27, 0]
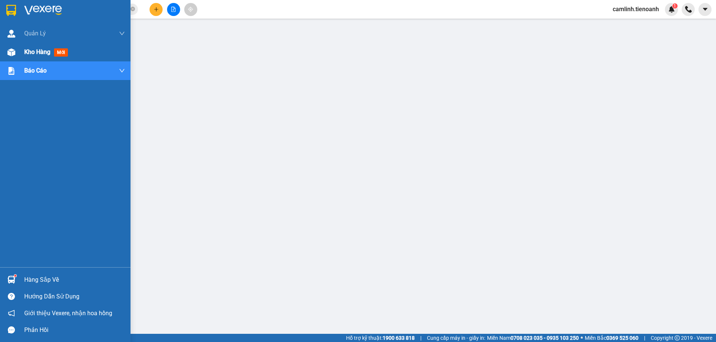
click at [31, 59] on div "Kho hàng mới" at bounding box center [74, 52] width 101 height 19
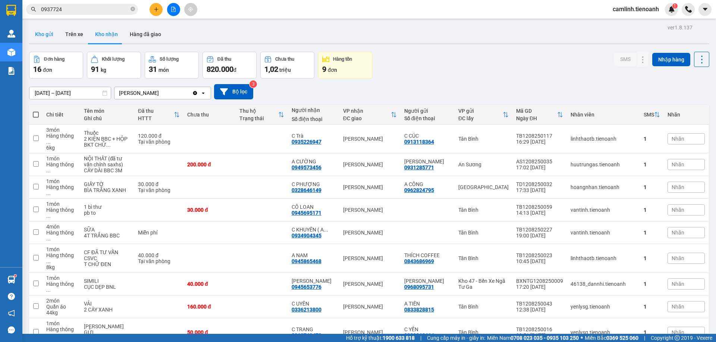
click at [40, 39] on button "Kho gửi" at bounding box center [44, 34] width 30 height 18
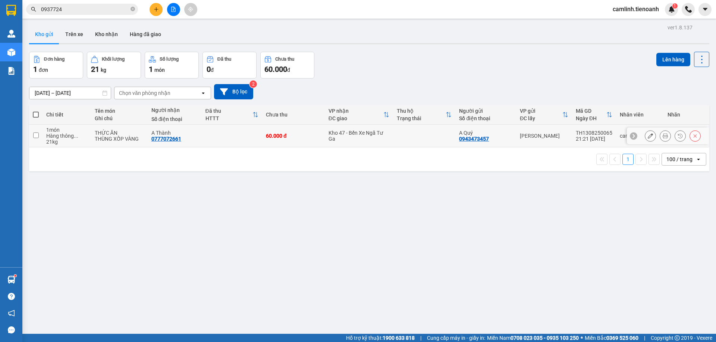
click at [420, 141] on td at bounding box center [424, 136] width 63 height 23
checkbox input "true"
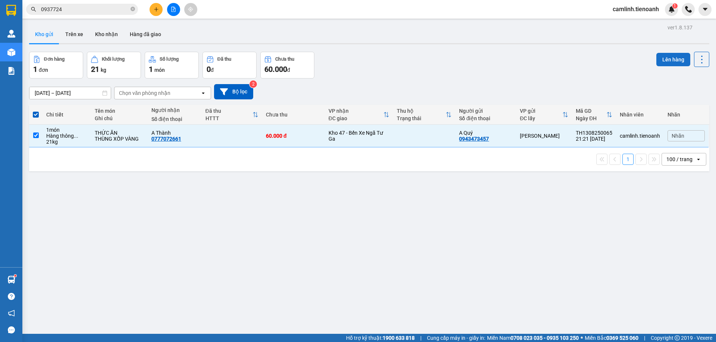
click at [657, 64] on button "Lên hàng" at bounding box center [673, 59] width 34 height 13
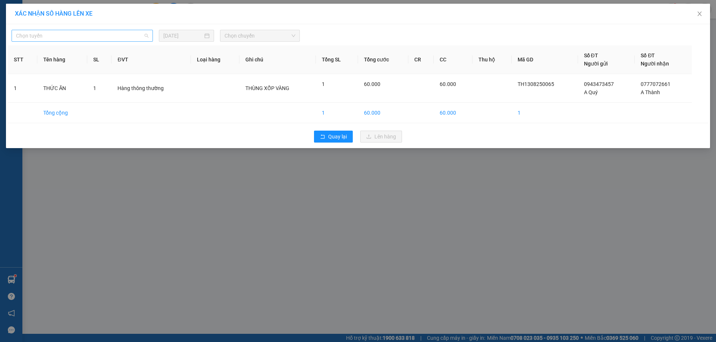
click at [121, 33] on span "Chọn tuyến" at bounding box center [82, 35] width 132 height 11
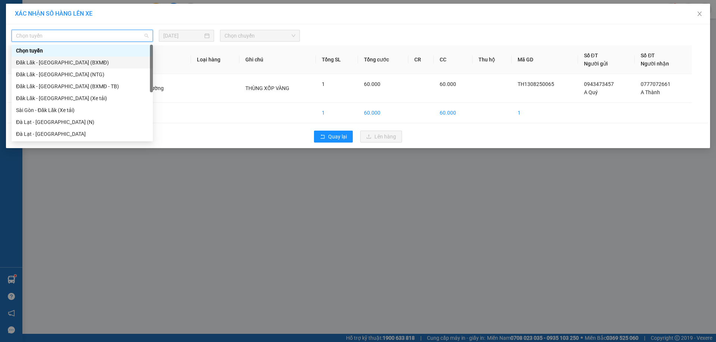
scroll to position [95, 0]
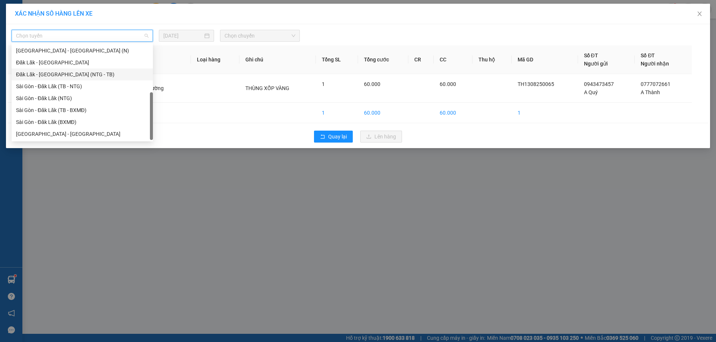
click at [83, 75] on div "Đăk Lăk - [GEOGRAPHIC_DATA] (NTG - TB)" at bounding box center [82, 74] width 132 height 8
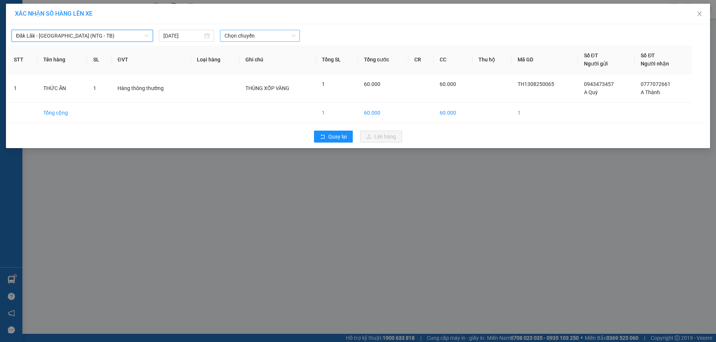
click at [266, 32] on span "Chọn chuyến" at bounding box center [259, 35] width 71 height 11
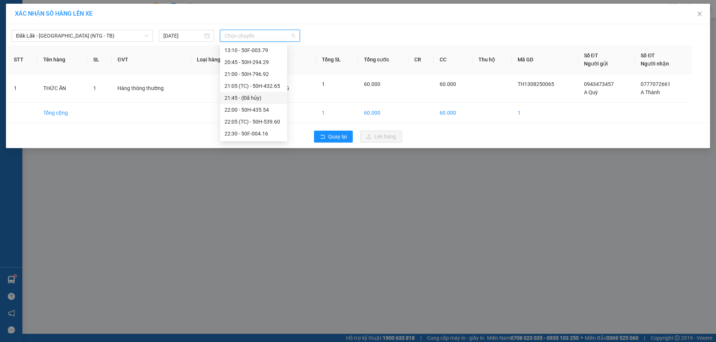
scroll to position [36, 0]
click at [250, 123] on div "22:30 - 50F-004.16" at bounding box center [253, 122] width 58 height 8
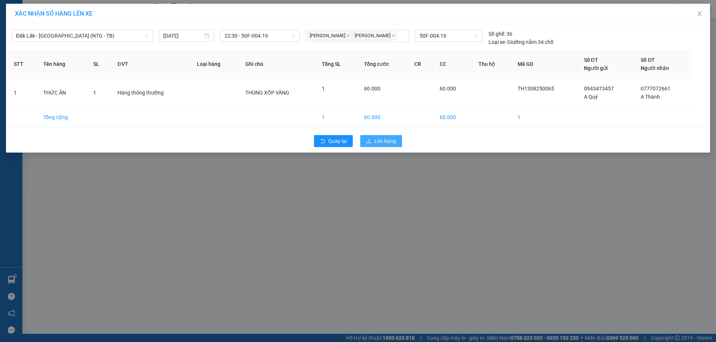
click at [379, 139] on span "Lên hàng" at bounding box center [385, 141] width 22 height 8
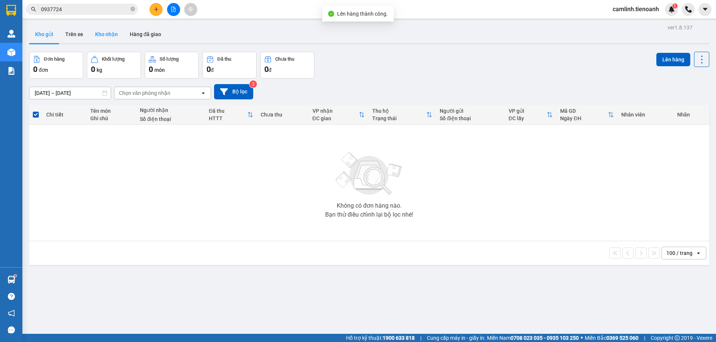
click at [111, 36] on button "Kho nhận" at bounding box center [106, 34] width 35 height 18
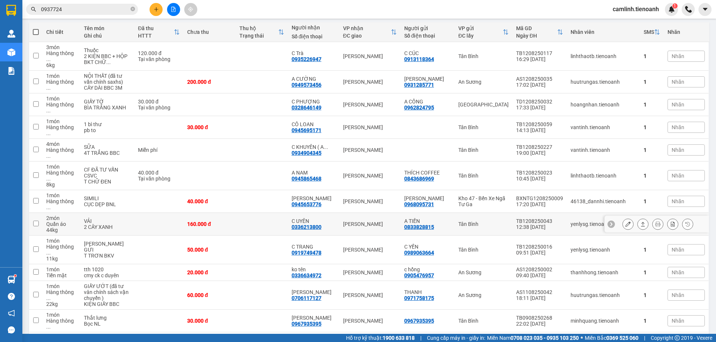
scroll to position [173, 0]
